Goal: Find specific page/section: Find specific page/section

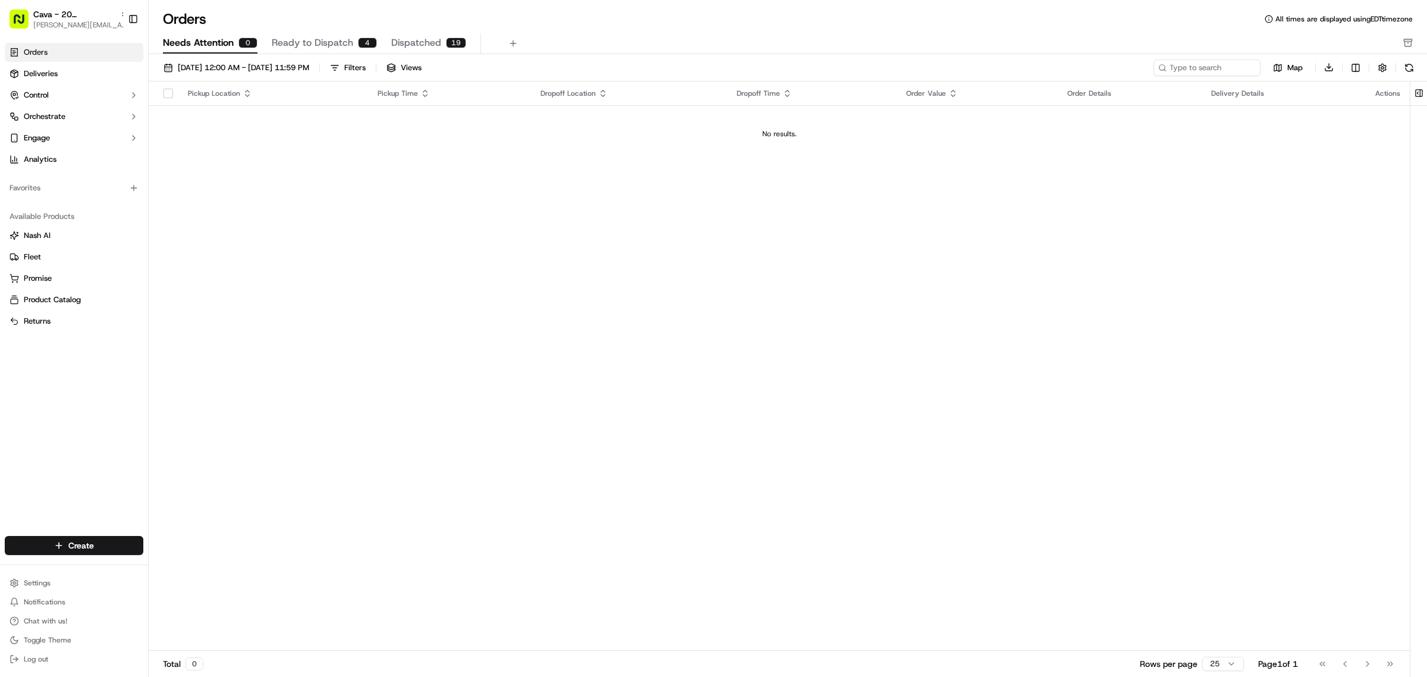
drag, startPoint x: 561, startPoint y: 458, endPoint x: 590, endPoint y: 27, distance: 432.1
click at [563, 453] on div "Pickup Location Pickup Time Dropoff Location Dropoff Time Order Value Order Det…" at bounding box center [779, 366] width 1261 height 570
click at [80, 12] on span "Cava - 20 [GEOGRAPHIC_DATA]" at bounding box center [74, 14] width 82 height 12
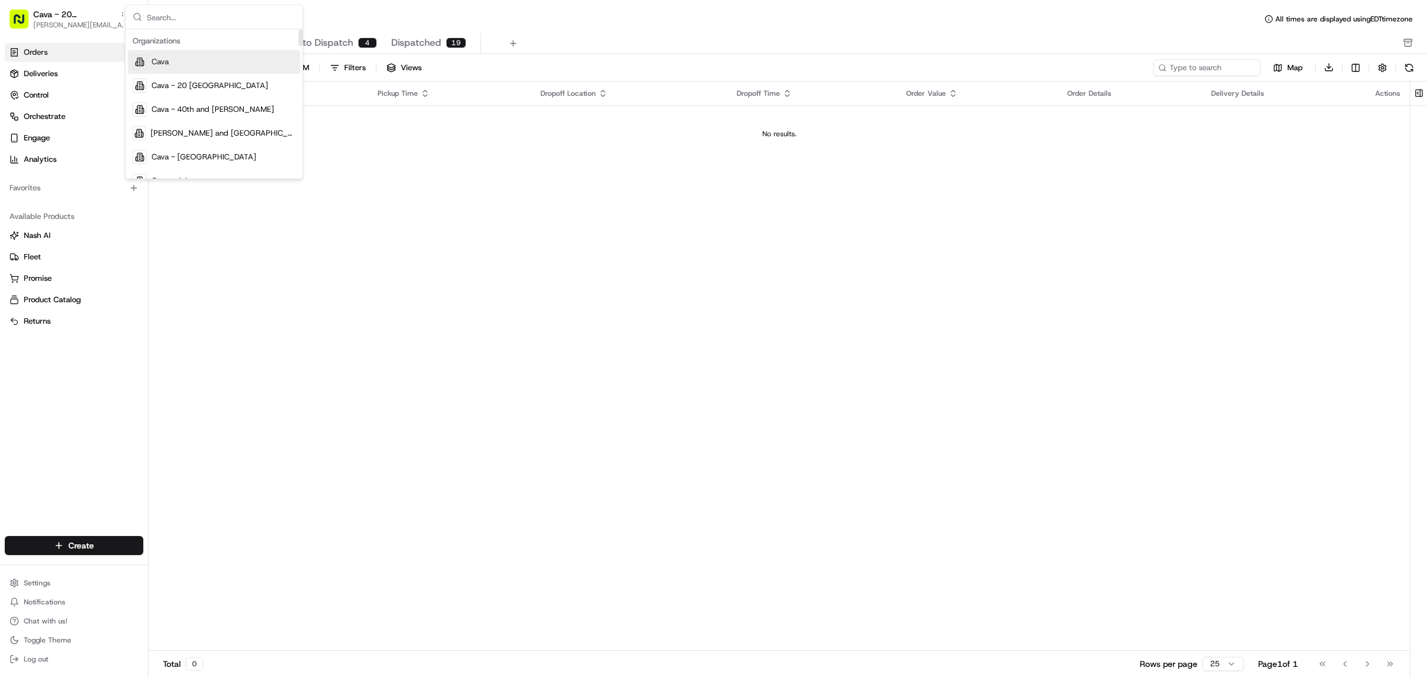
click at [180, 57] on div "Cava" at bounding box center [214, 62] width 172 height 24
